Goal: Check status: Check status

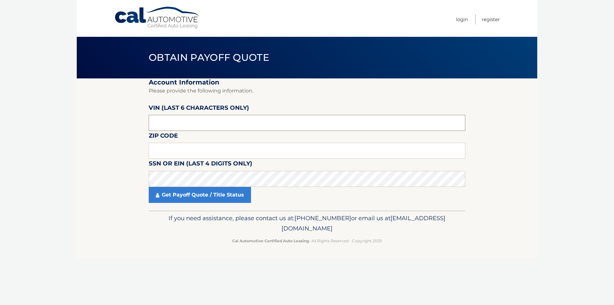
click at [174, 125] on input "text" at bounding box center [307, 123] width 316 height 16
click at [177, 150] on input "text" at bounding box center [307, 151] width 316 height 16
click at [182, 145] on input "11788" at bounding box center [307, 151] width 316 height 16
type input "1"
type input "11788"
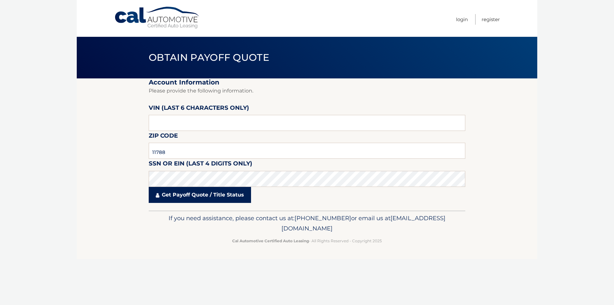
click at [204, 197] on link "Get Payoff Quote / Title Status" at bounding box center [200, 195] width 102 height 16
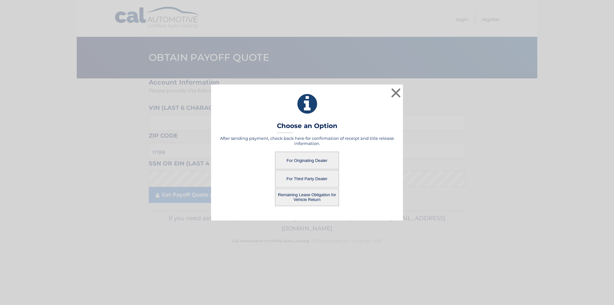
click at [308, 181] on button "For Third Party Dealer" at bounding box center [307, 179] width 64 height 18
click at [308, 177] on button "For Third Party Dealer" at bounding box center [307, 179] width 64 height 18
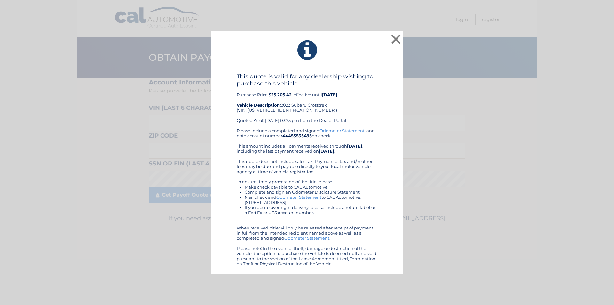
drag, startPoint x: 269, startPoint y: 93, endPoint x: 347, endPoint y: 94, distance: 78.0
click at [352, 94] on div "This quote is valid for any dealership wishing to purchase this vehicle Purchas…" at bounding box center [307, 100] width 141 height 55
copy div "$25,205.42 , effective until [DATE]"
drag, startPoint x: 283, startPoint y: 135, endPoint x: 312, endPoint y: 137, distance: 29.1
click at [312, 137] on div "Please include a completed and signed Odometer Statement , and note account num…" at bounding box center [307, 197] width 141 height 138
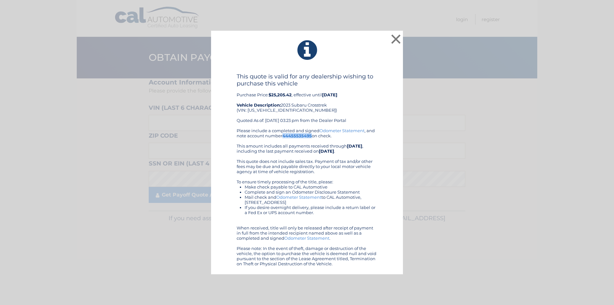
copy div "44455535495"
